Goal: Information Seeking & Learning: Learn about a topic

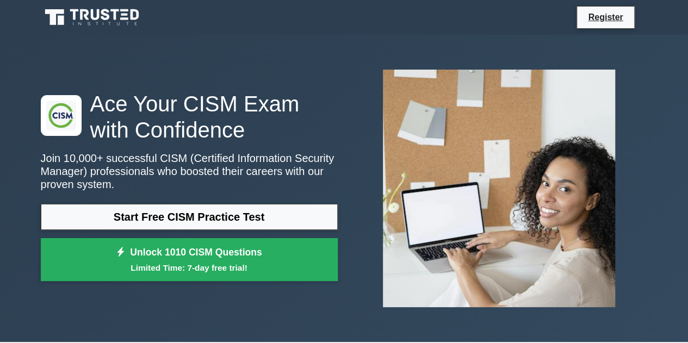
click at [181, 217] on link "Start Free CISM Practice Test" at bounding box center [189, 217] width 297 height 26
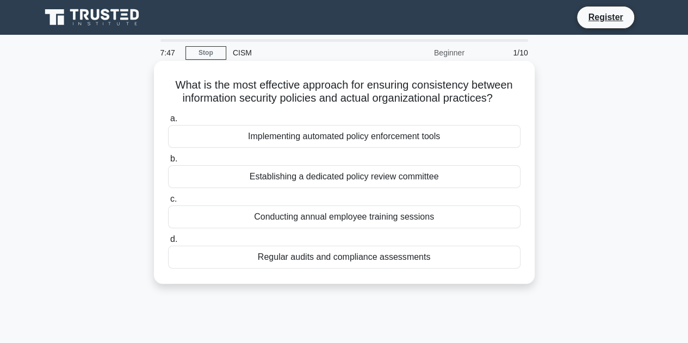
click at [440, 135] on div "Implementing automated policy enforcement tools" at bounding box center [344, 136] width 353 height 23
click at [168, 122] on input "a. Implementing automated policy enforcement tools" at bounding box center [168, 118] width 0 height 7
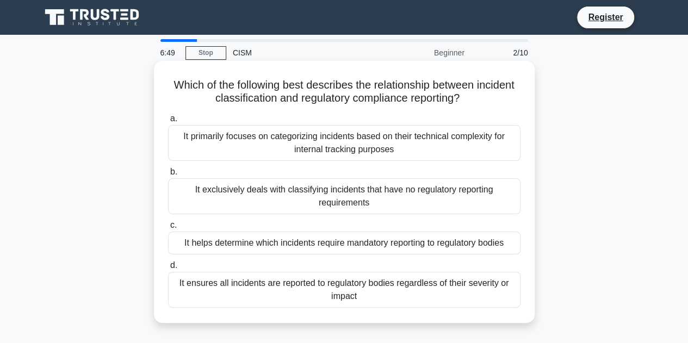
click at [277, 243] on div "It helps determine which incidents require mandatory reporting to regulatory bo…" at bounding box center [344, 243] width 353 height 23
click at [168, 229] on input "c. It helps determine which incidents require mandatory reporting to regulatory…" at bounding box center [168, 225] width 0 height 7
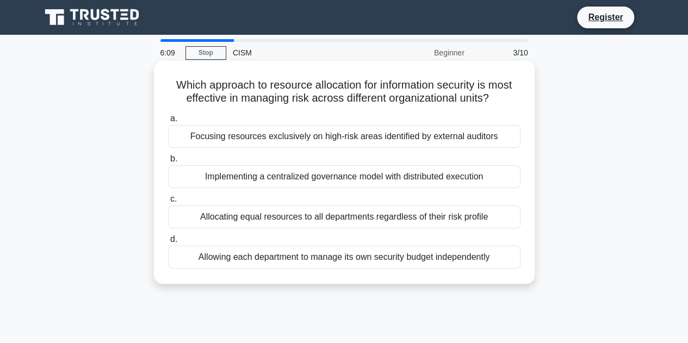
click at [357, 174] on div "Implementing a centralized governance model with distributed execution" at bounding box center [344, 176] width 353 height 23
click at [168, 163] on input "b. Implementing a centralized governance model with distributed execution" at bounding box center [168, 159] width 0 height 7
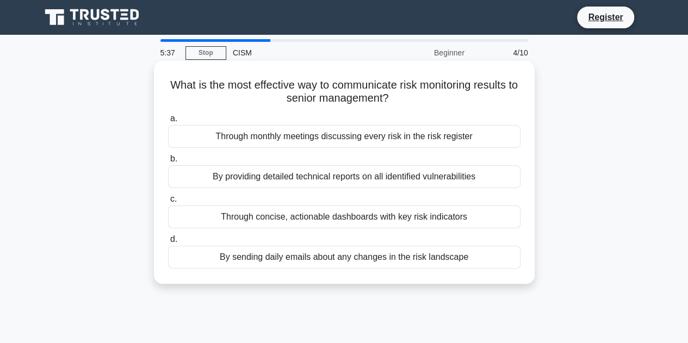
click at [377, 215] on div "Through concise, actionable dashboards with key risk indicators" at bounding box center [344, 217] width 353 height 23
click at [168, 203] on input "c. Through concise, actionable dashboards with key risk indicators" at bounding box center [168, 199] width 0 height 7
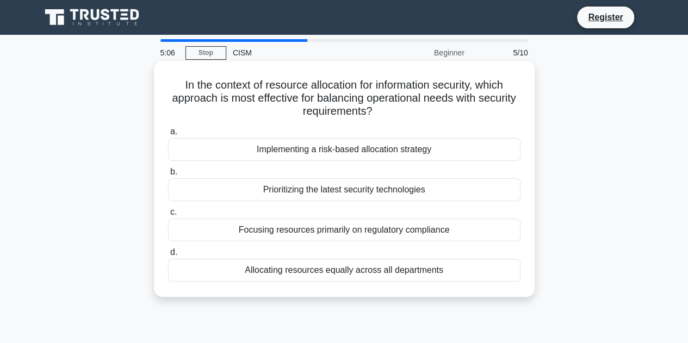
click at [372, 149] on div "Implementing a risk-based allocation strategy" at bounding box center [344, 149] width 353 height 23
click at [168, 135] on input "a. Implementing a risk-based allocation strategy" at bounding box center [168, 131] width 0 height 7
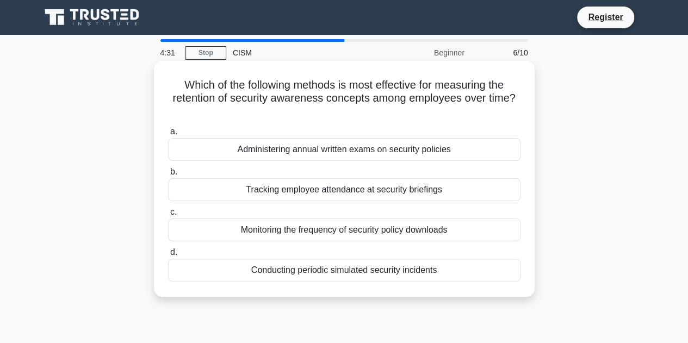
click at [365, 268] on div "Conducting periodic simulated security incidents" at bounding box center [344, 270] width 353 height 23
click at [168, 256] on input "d. Conducting periodic simulated security incidents" at bounding box center [168, 252] width 0 height 7
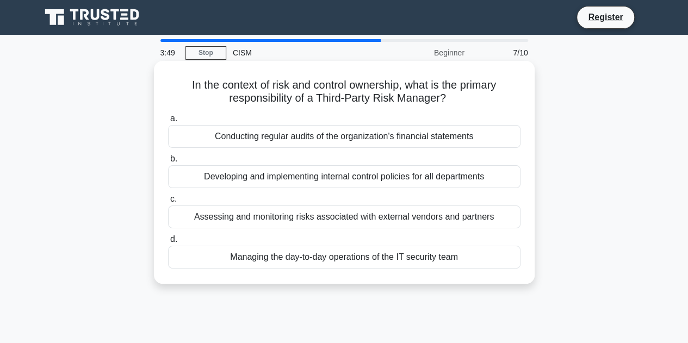
click at [334, 217] on div "Assessing and monitoring risks associated with external vendors and partners" at bounding box center [344, 217] width 353 height 23
click at [168, 203] on input "c. Assessing and monitoring risks associated with external vendors and partners" at bounding box center [168, 199] width 0 height 7
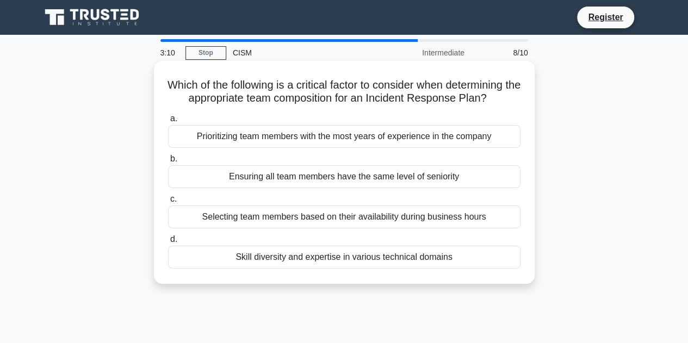
click at [302, 263] on div "Skill diversity and expertise in various technical domains" at bounding box center [344, 257] width 353 height 23
click at [168, 243] on input "d. Skill diversity and expertise in various technical domains" at bounding box center [168, 239] width 0 height 7
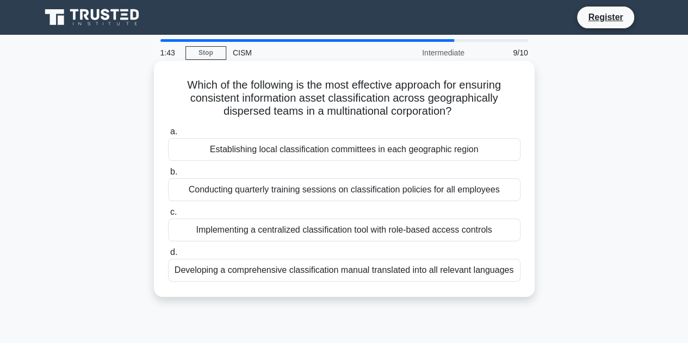
click at [256, 226] on div "Implementing a centralized classification tool with role-based access controls" at bounding box center [344, 230] width 353 height 23
click at [168, 216] on input "c. Implementing a centralized classification tool with role-based access contro…" at bounding box center [168, 212] width 0 height 7
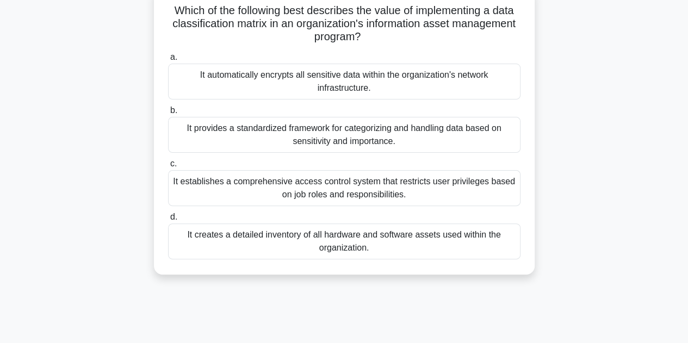
scroll to position [76, 0]
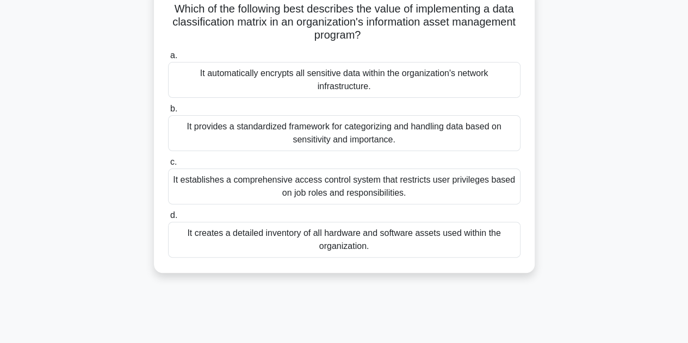
click at [277, 134] on div "It provides a standardized framework for categorizing and handling data based o…" at bounding box center [344, 133] width 353 height 36
click at [168, 113] on input "b. It provides a standardized framework for categorizing and handling data base…" at bounding box center [168, 109] width 0 height 7
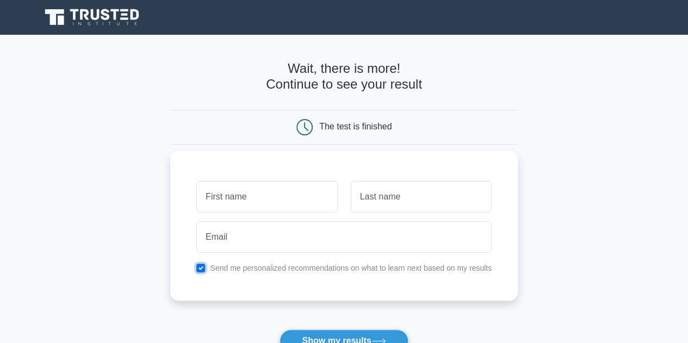
click at [202, 267] on input "checkbox" at bounding box center [200, 268] width 9 height 9
checkbox input "false"
click at [237, 198] on input "text" at bounding box center [266, 197] width 141 height 32
type input "Ali"
click at [378, 193] on input "text" at bounding box center [421, 197] width 141 height 32
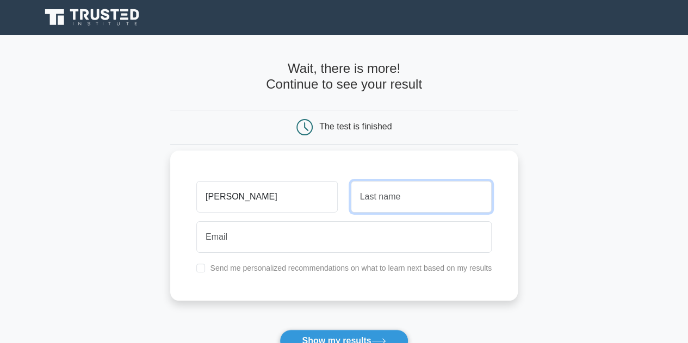
type input "Ziryawulawo"
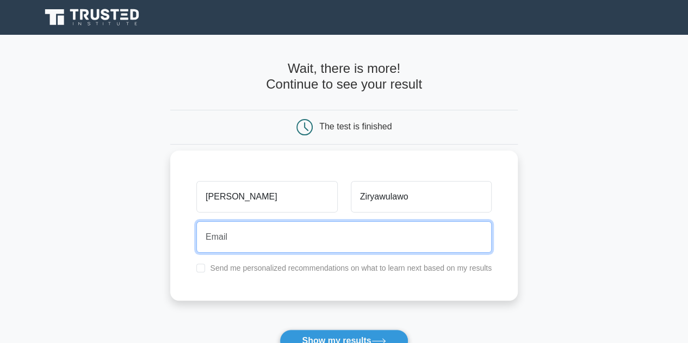
click at [245, 241] on input "email" at bounding box center [343, 237] width 295 height 32
type input "azilyawulawo@gmail.com"
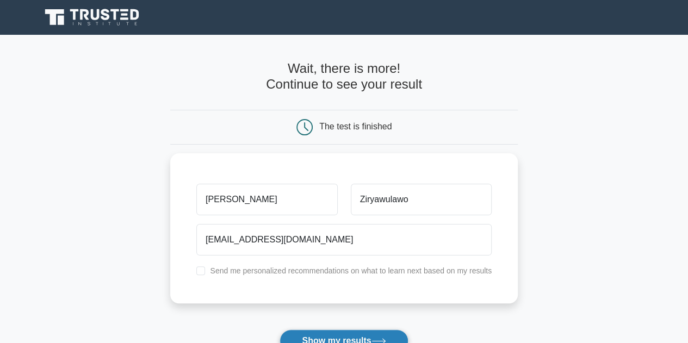
click at [353, 335] on button "Show my results" at bounding box center [344, 341] width 128 height 23
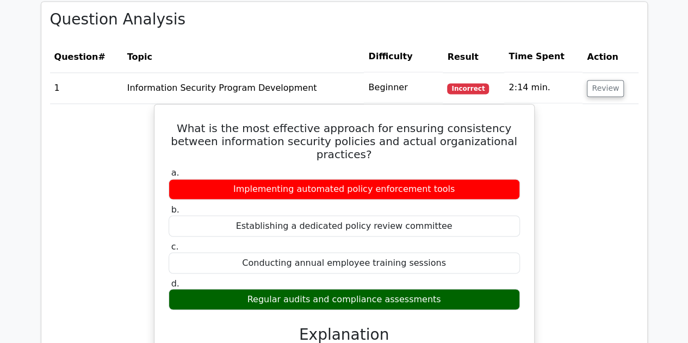
scroll to position [825, 0]
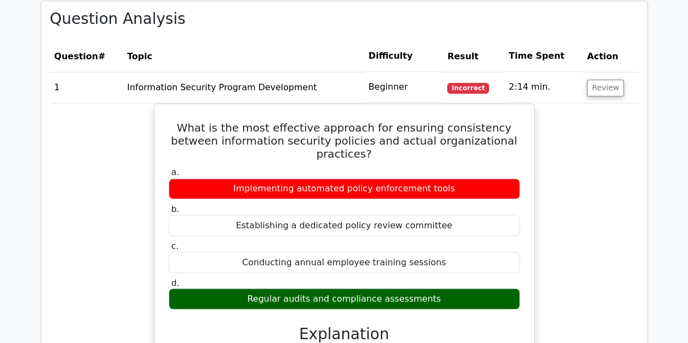
click at [467, 288] on div "Regular audits and compliance assessments" at bounding box center [344, 298] width 351 height 21
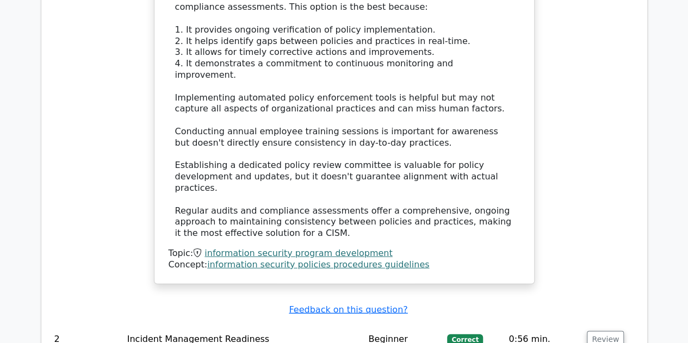
scroll to position [1193, 0]
click at [346, 259] on link "information security policies procedures guidelines" at bounding box center [318, 264] width 222 height 10
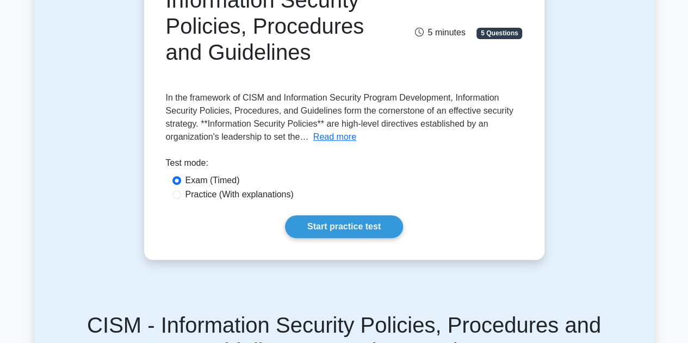
scroll to position [144, 0]
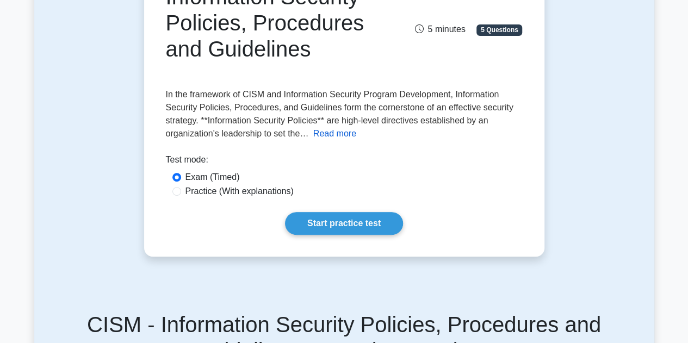
click at [320, 128] on button "Read more" at bounding box center [334, 133] width 43 height 13
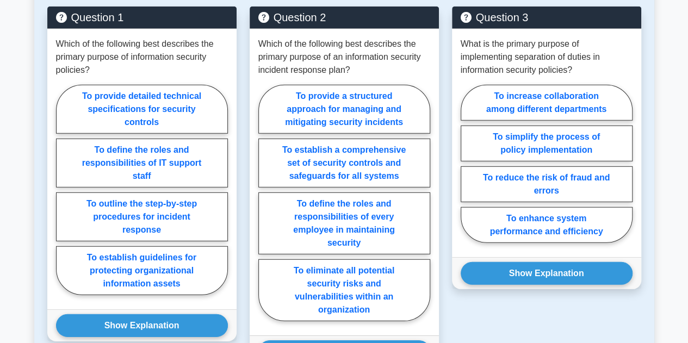
scroll to position [1472, 0]
